Goal: Information Seeking & Learning: Learn about a topic

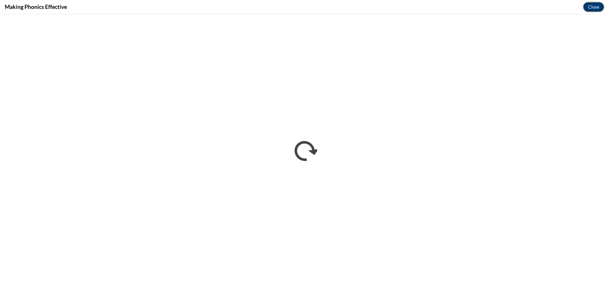
click at [594, 11] on button "Close" at bounding box center [593, 7] width 21 height 10
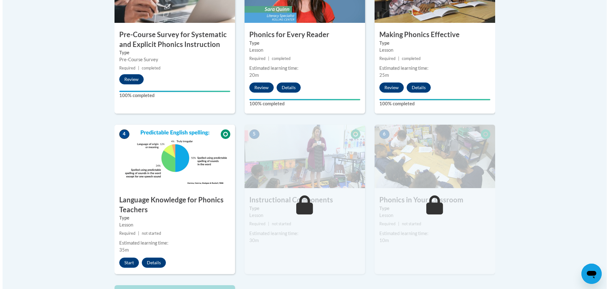
scroll to position [286, 0]
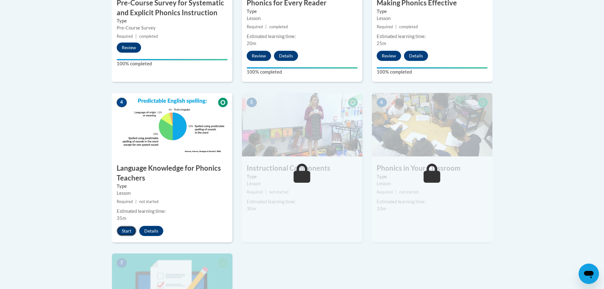
click at [127, 234] on button "Start" at bounding box center [127, 231] width 20 height 10
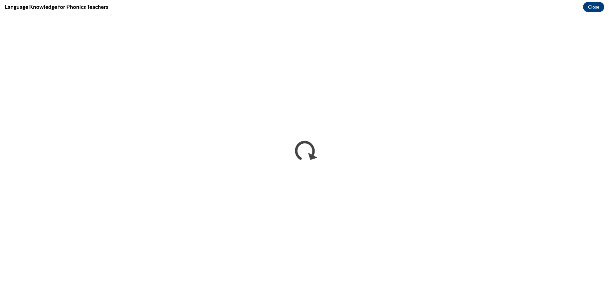
scroll to position [0, 0]
